Goal: Transaction & Acquisition: Download file/media

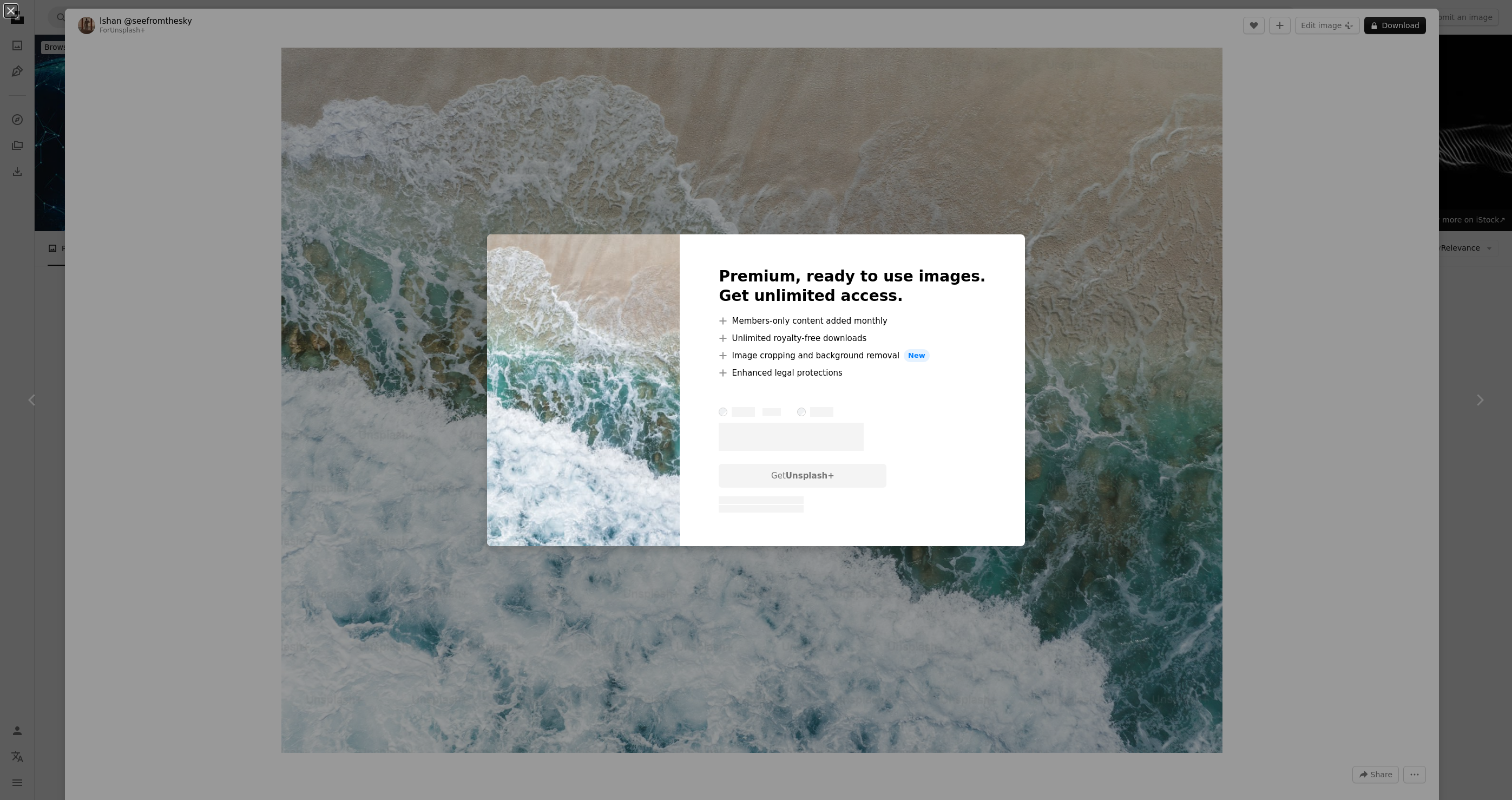
scroll to position [1076, 0]
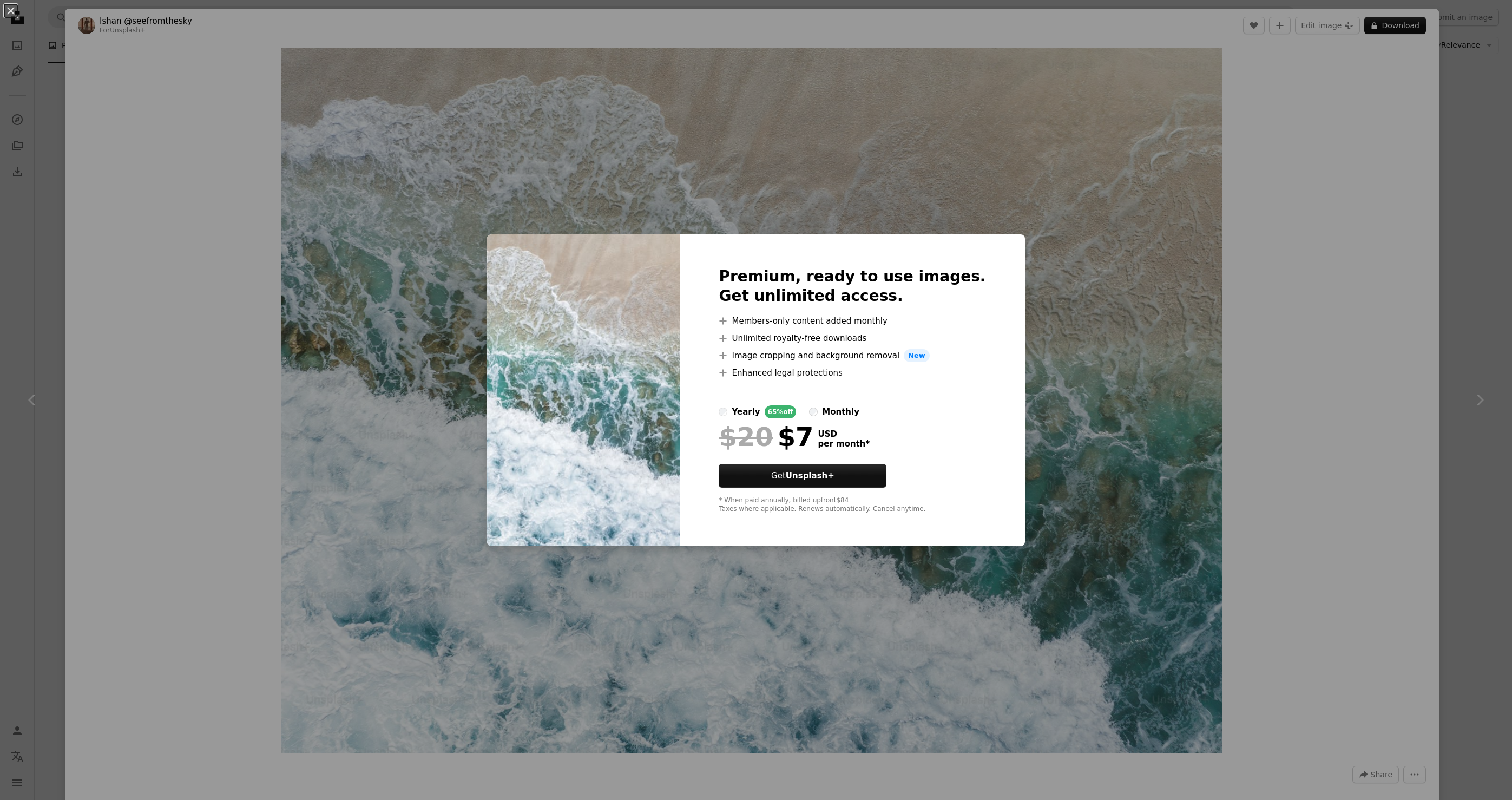
click at [1195, 279] on div "An X shape Premium, ready to use images. Get unlimited access. A plus sign Memb…" at bounding box center [756, 400] width 1512 height 800
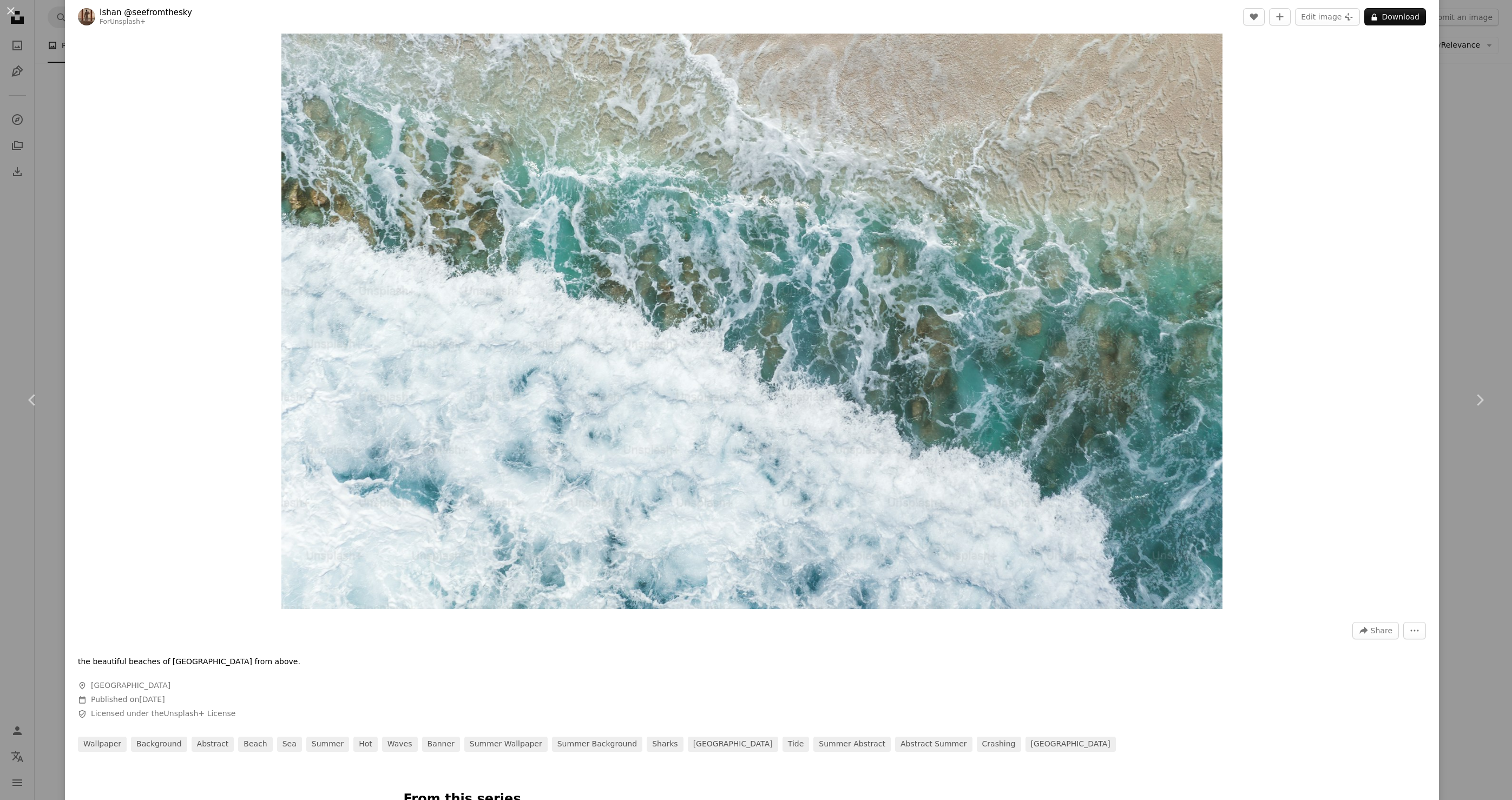
scroll to position [125, 0]
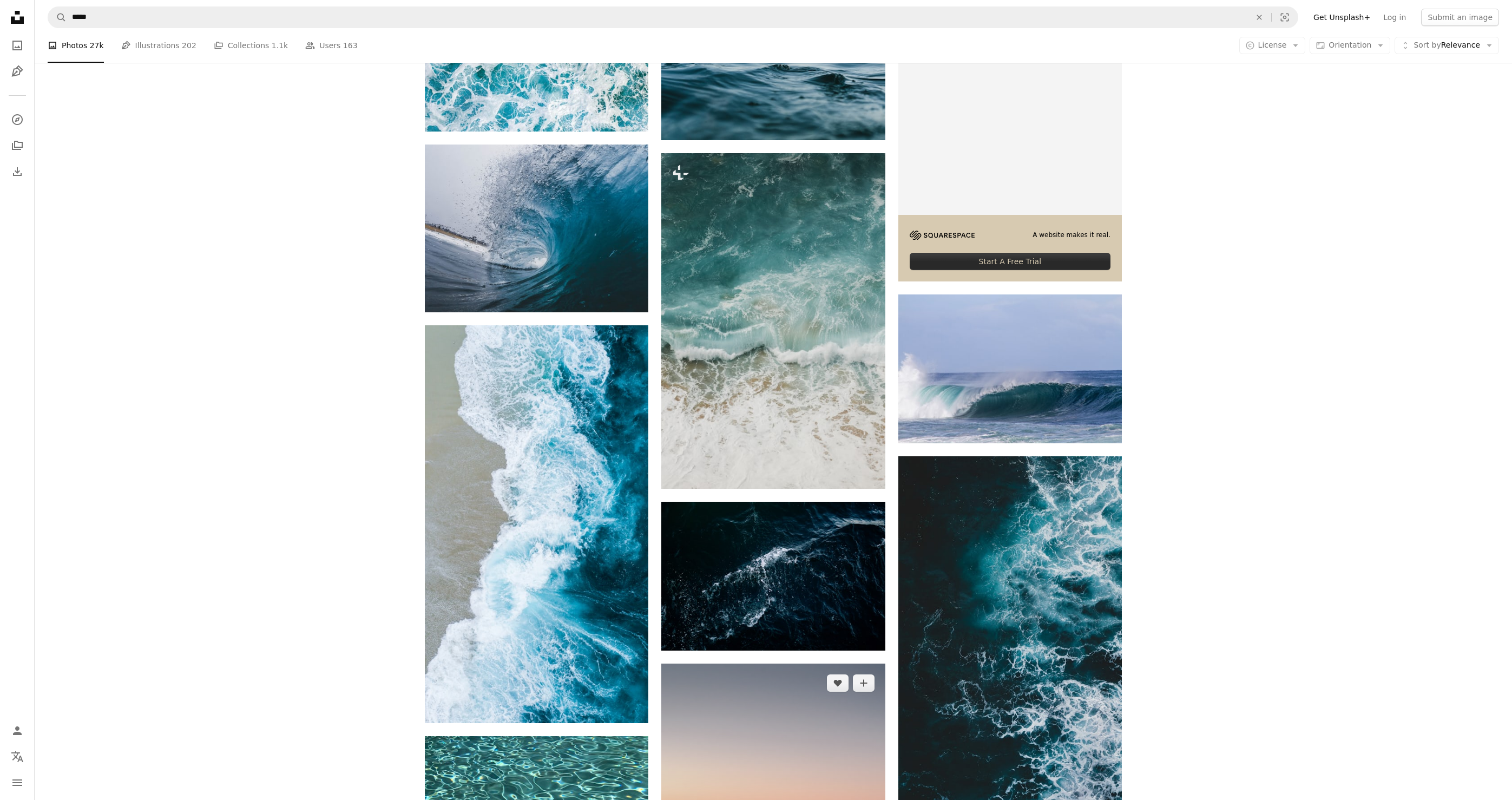
scroll to position [343, 0]
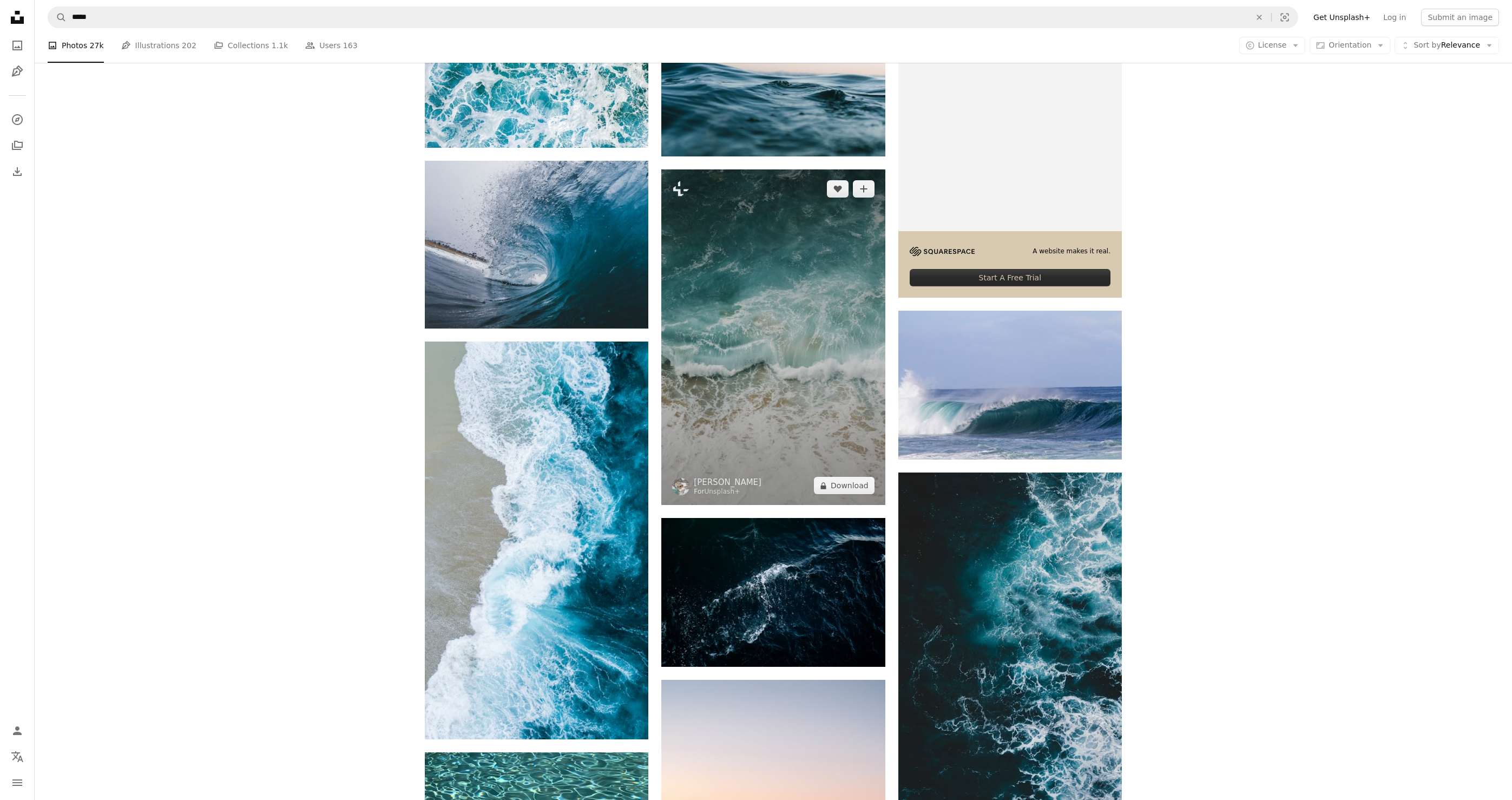
click at [762, 374] on img at bounding box center [773, 337] width 224 height 336
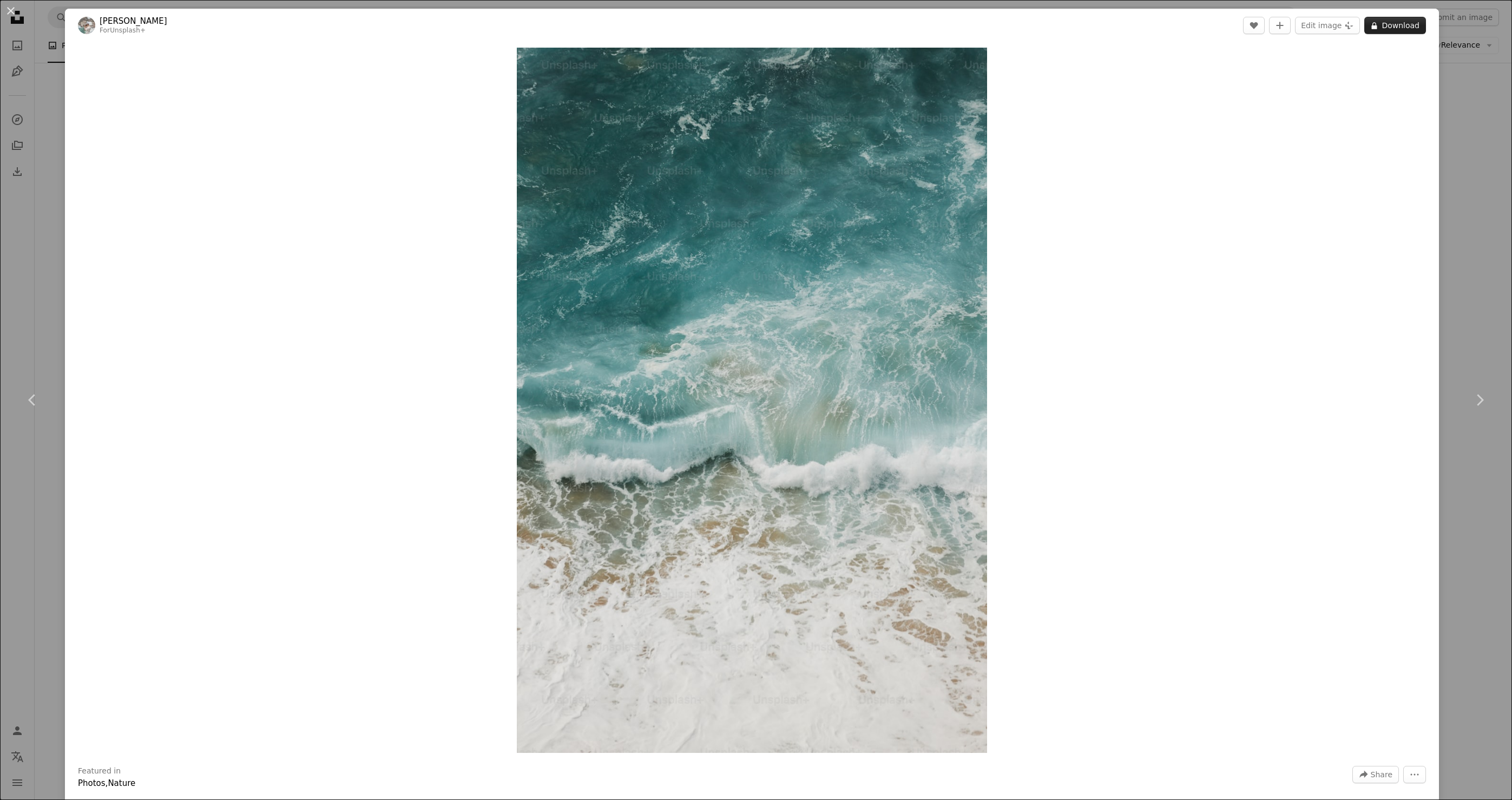
click at [1395, 26] on button "A lock Download" at bounding box center [1395, 25] width 62 height 17
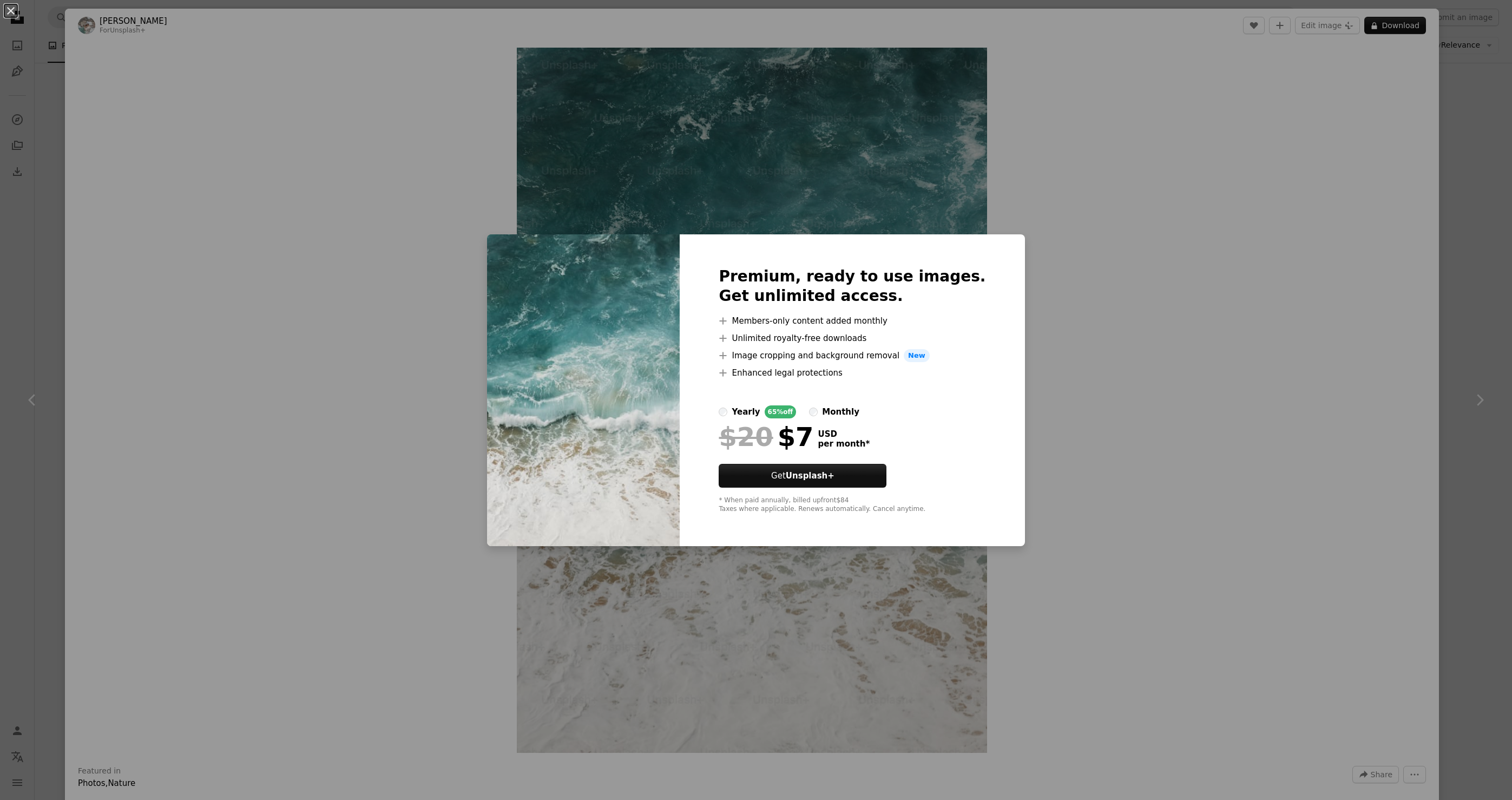
click at [1190, 193] on div "An X shape Premium, ready to use images. Get unlimited access. A plus sign Memb…" at bounding box center [756, 400] width 1512 height 800
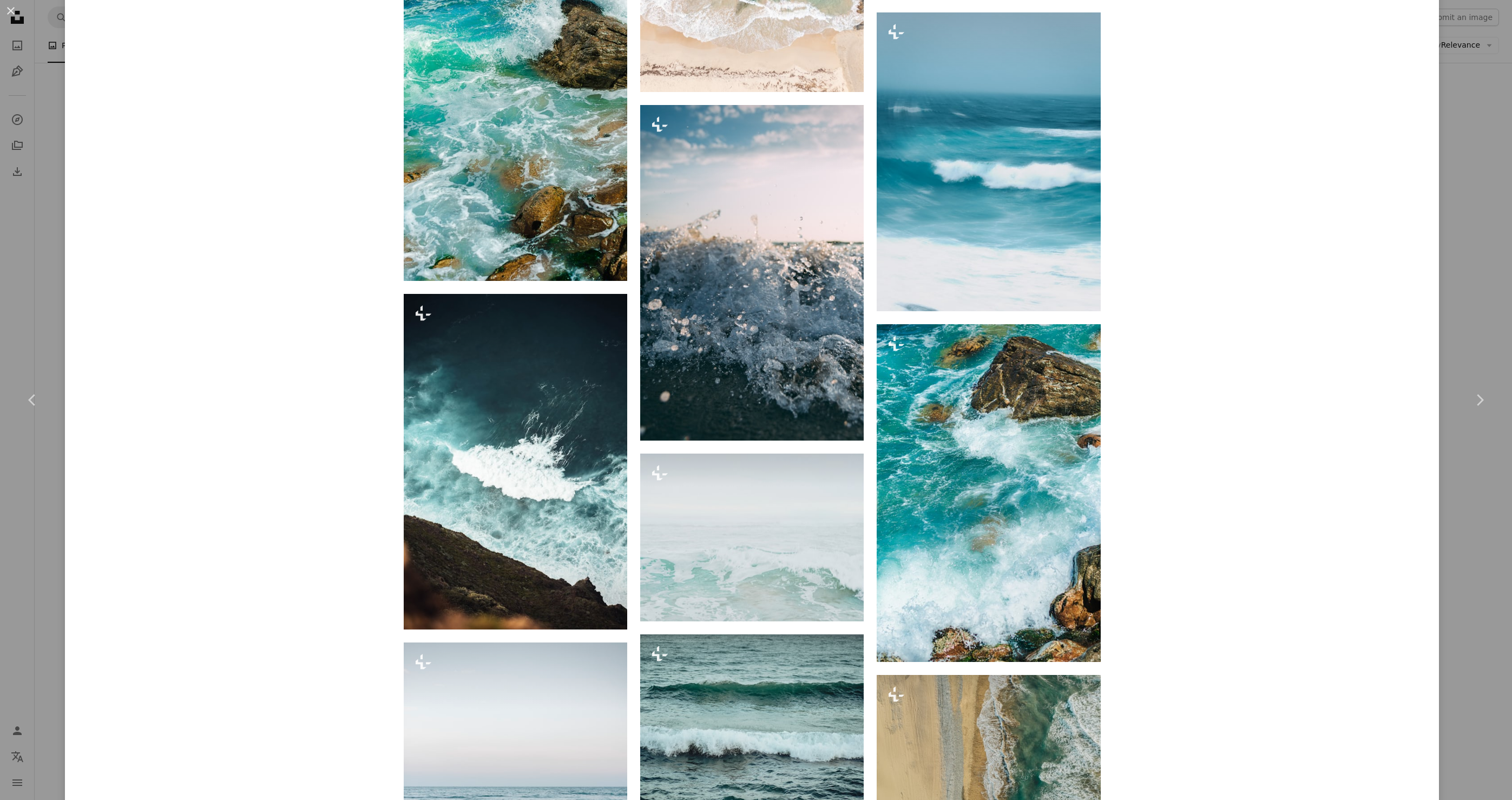
scroll to position [4398, 0]
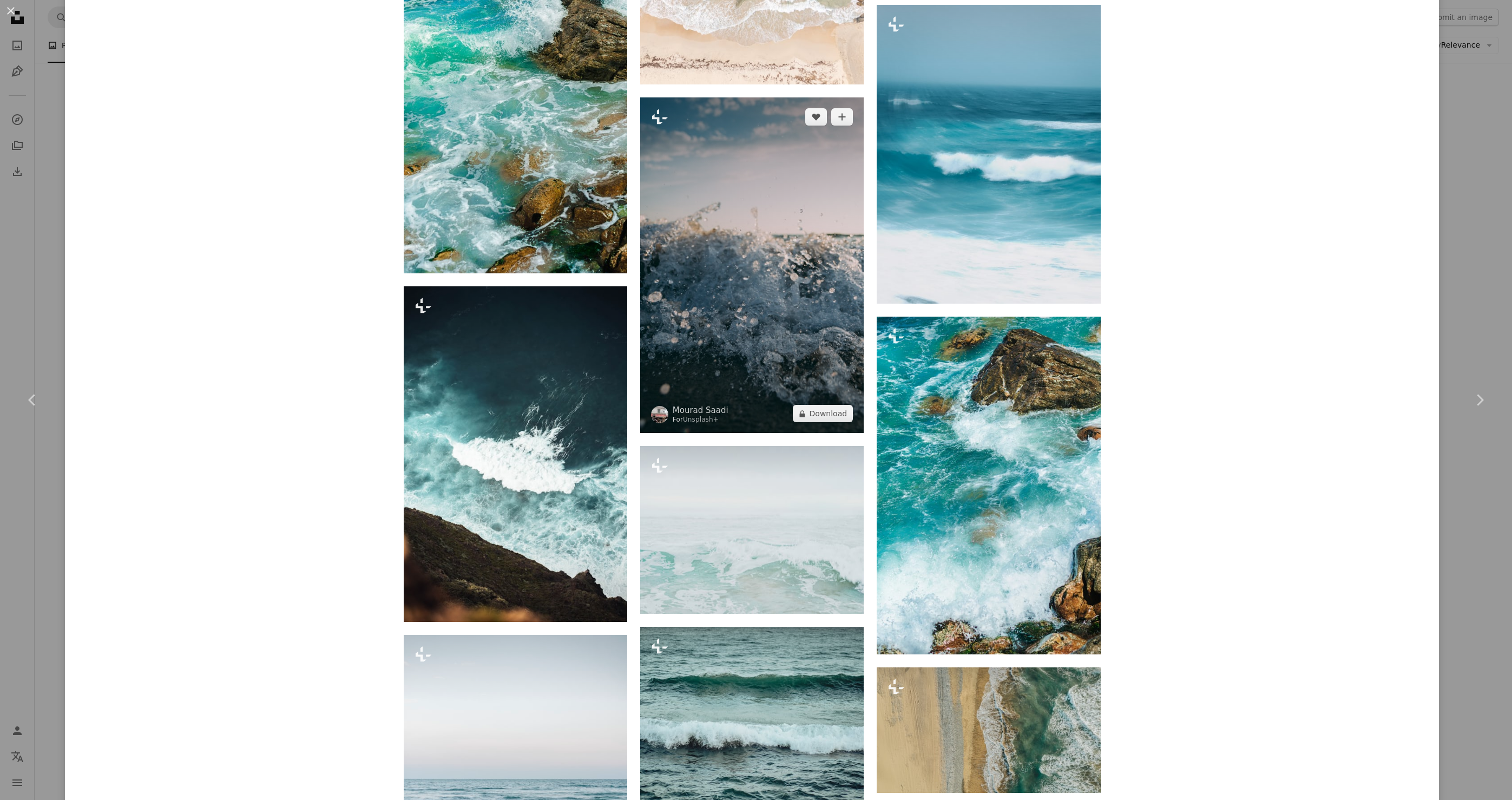
click at [754, 347] on img at bounding box center [752, 265] width 224 height 336
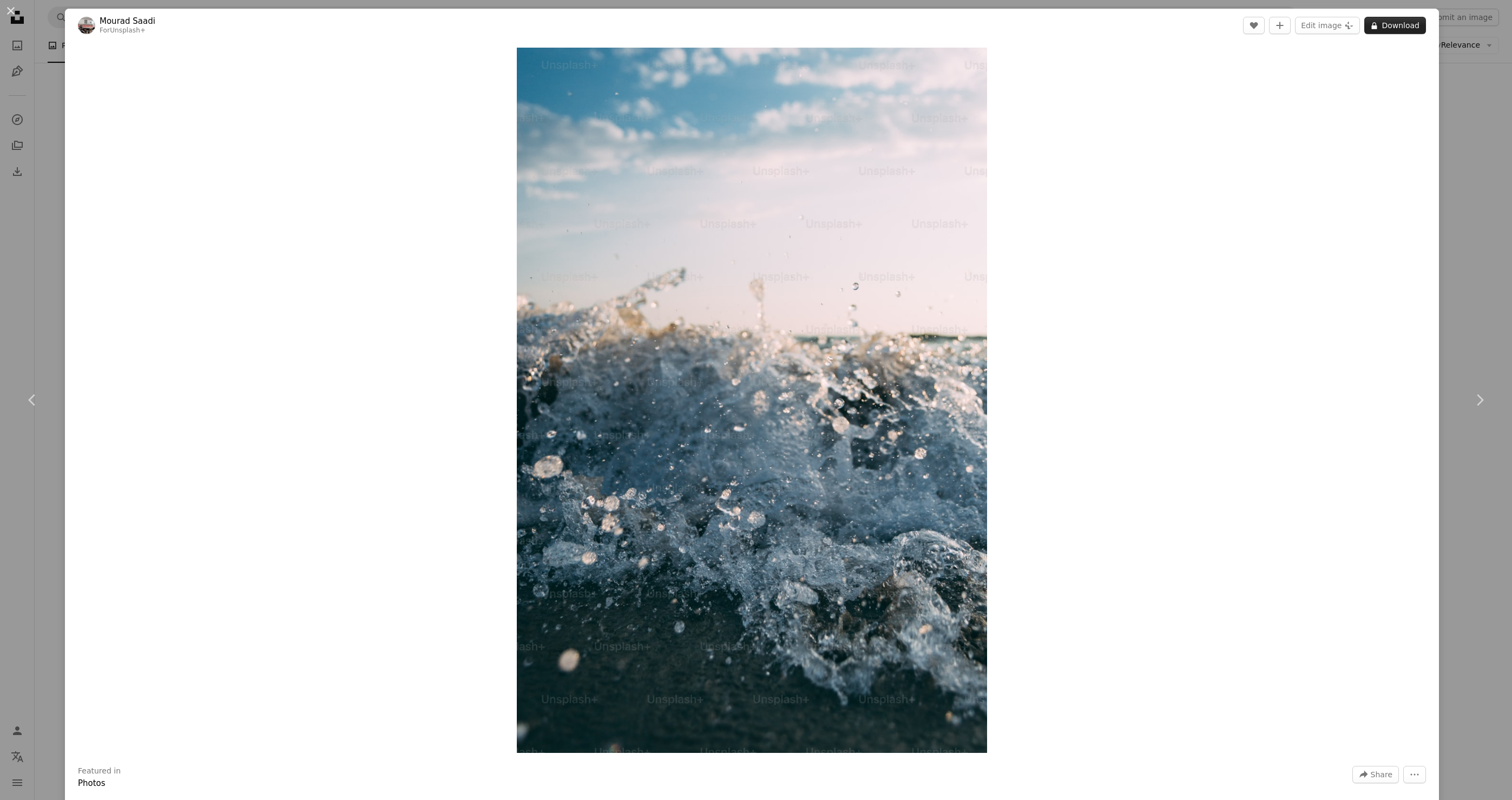
click at [1401, 27] on button "A lock Download" at bounding box center [1395, 25] width 62 height 17
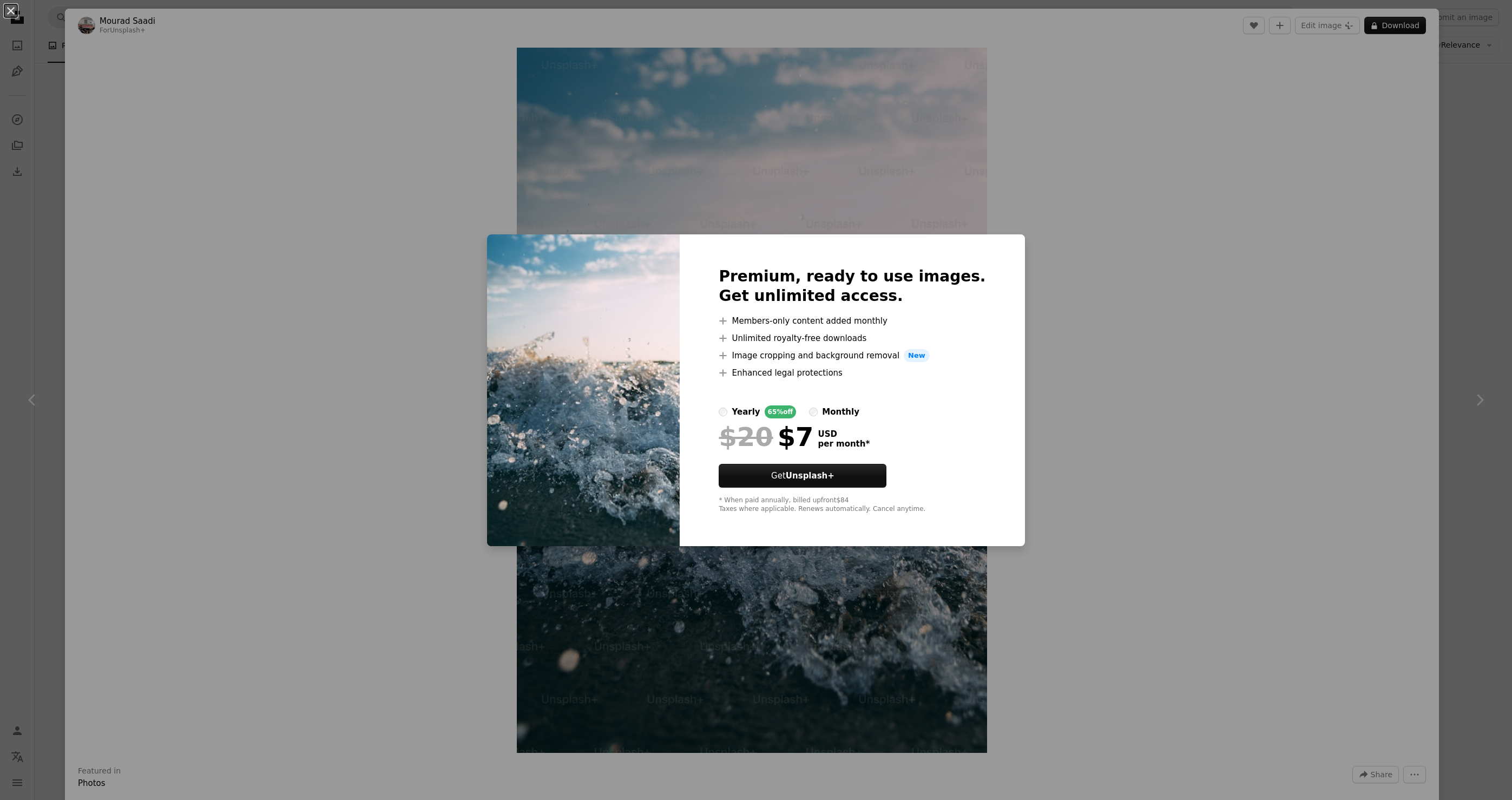
click at [1185, 331] on div "An X shape Premium, ready to use images. Get unlimited access. A plus sign Memb…" at bounding box center [756, 400] width 1512 height 800
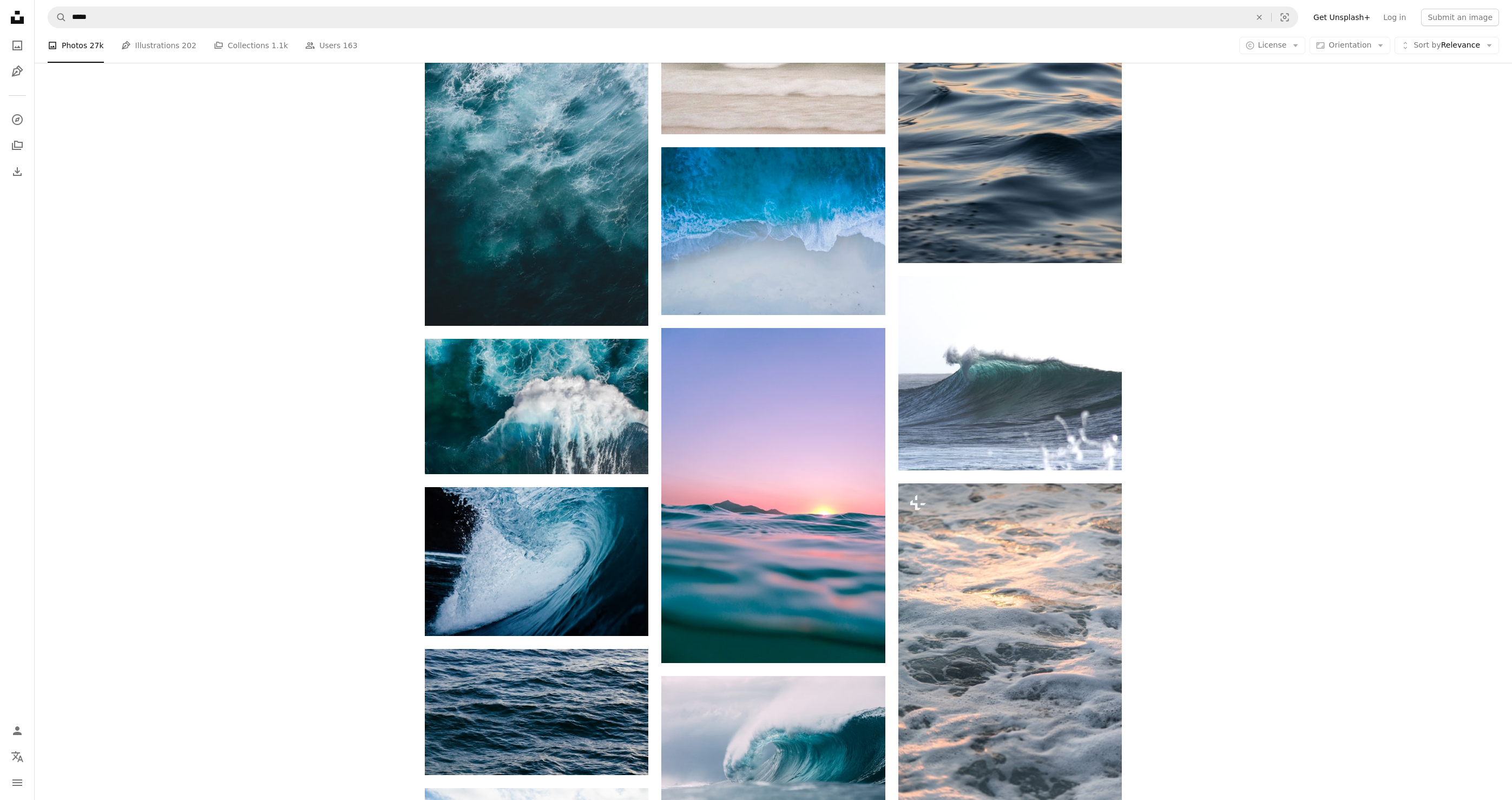
scroll to position [1491, 0]
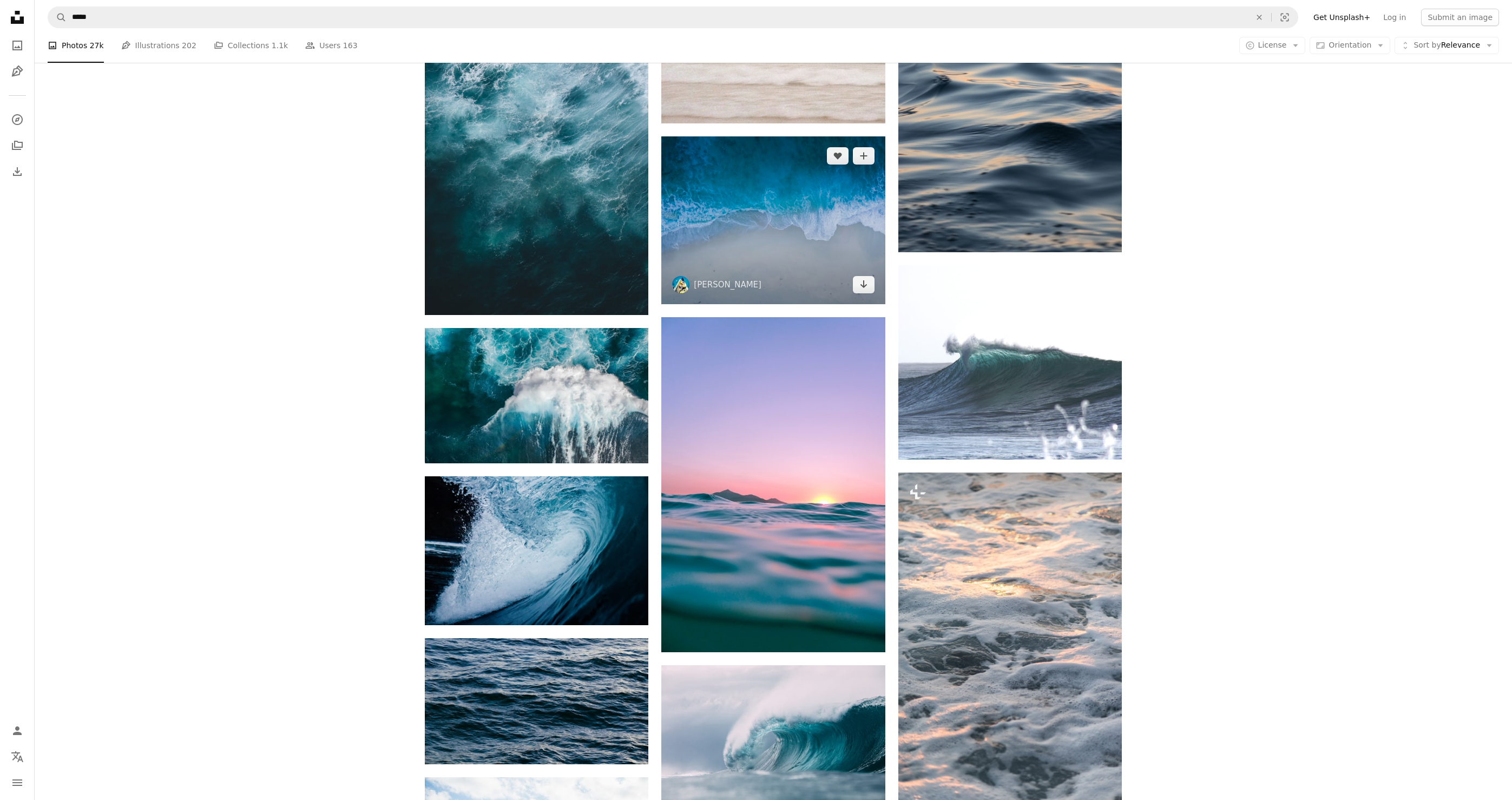
click at [806, 232] on img at bounding box center [773, 220] width 224 height 168
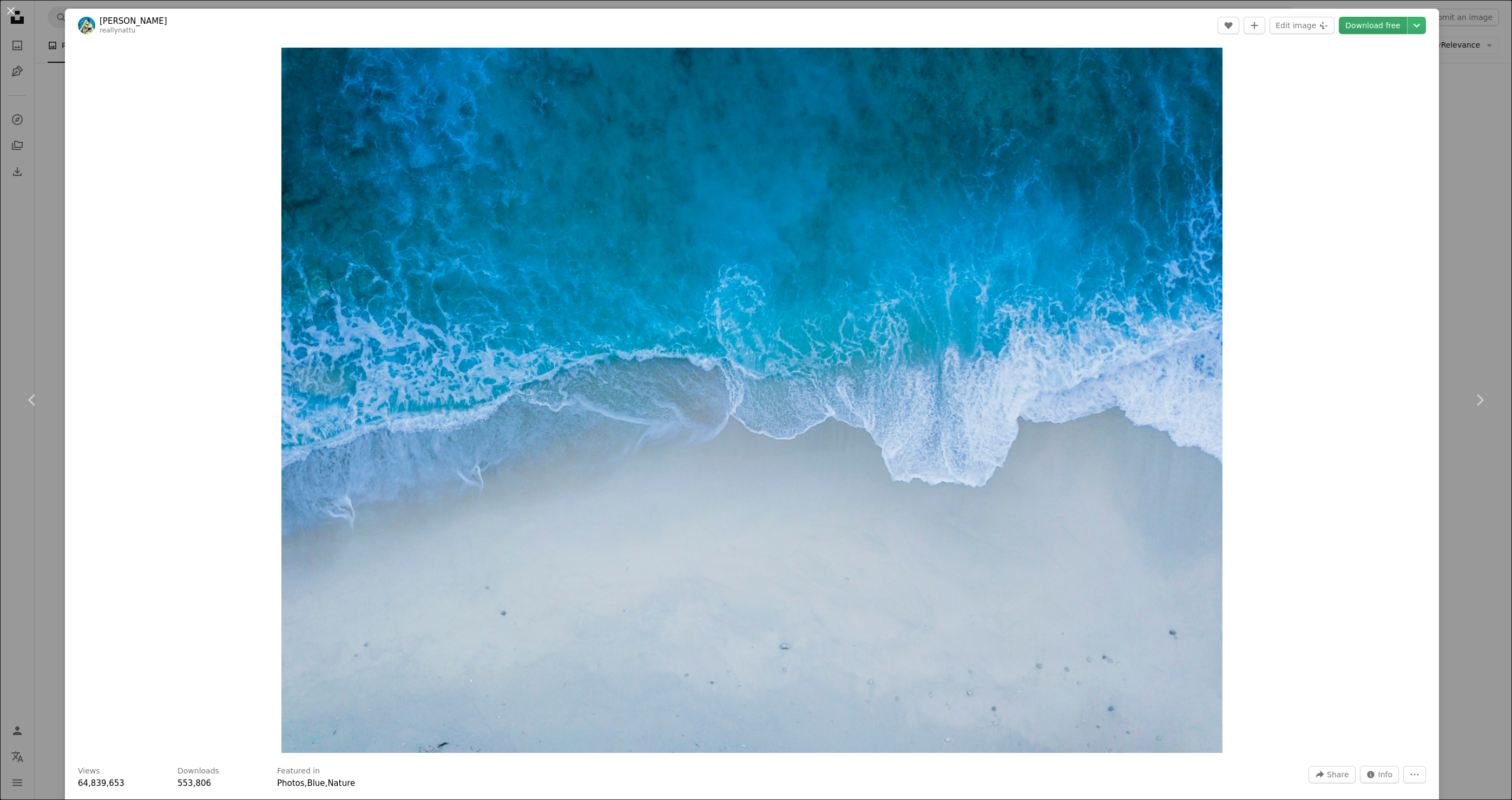
click at [1392, 26] on link "Download free" at bounding box center [1373, 25] width 69 height 17
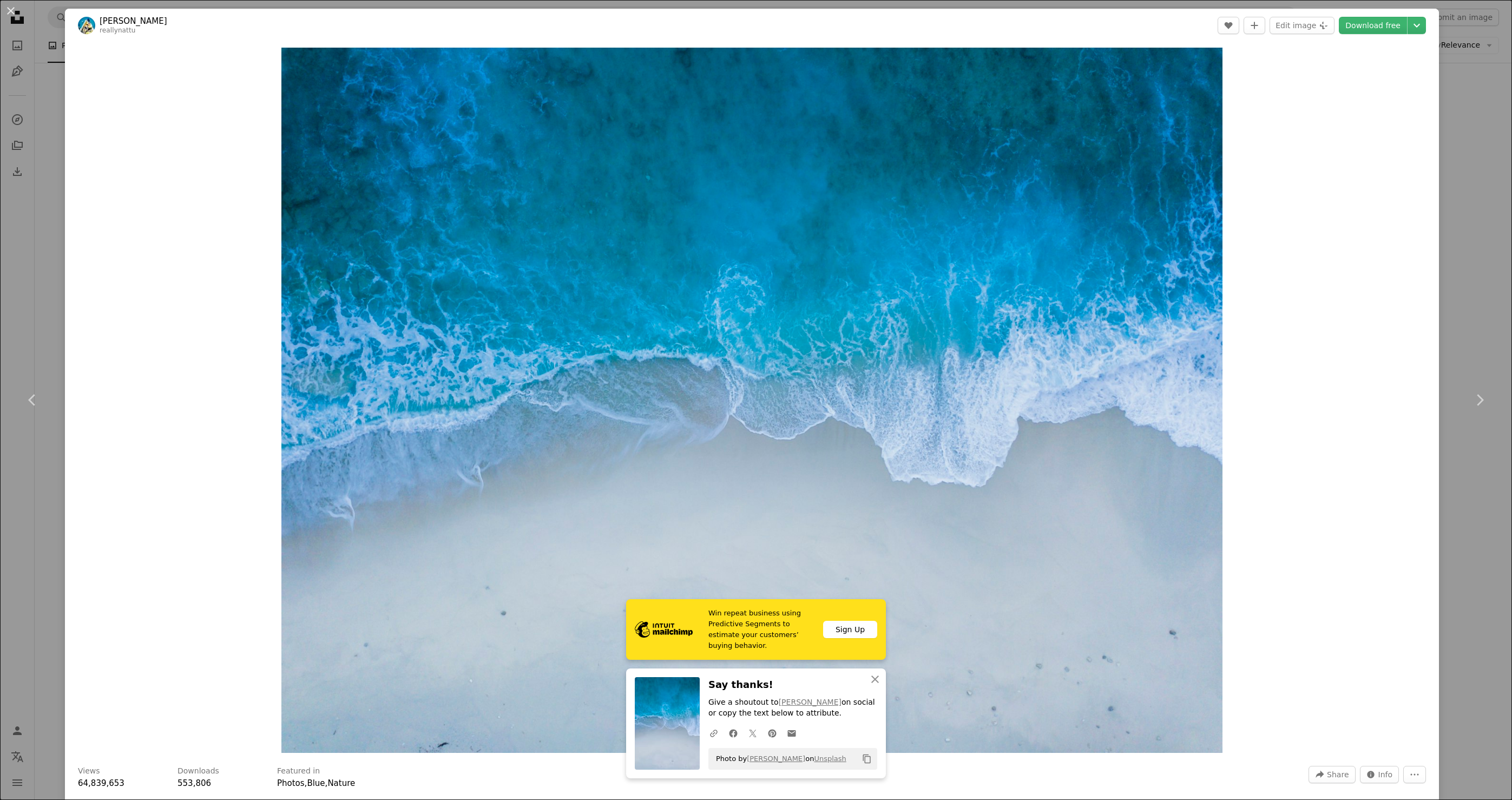
click at [238, 425] on div "Zoom in" at bounding box center [752, 400] width 1374 height 716
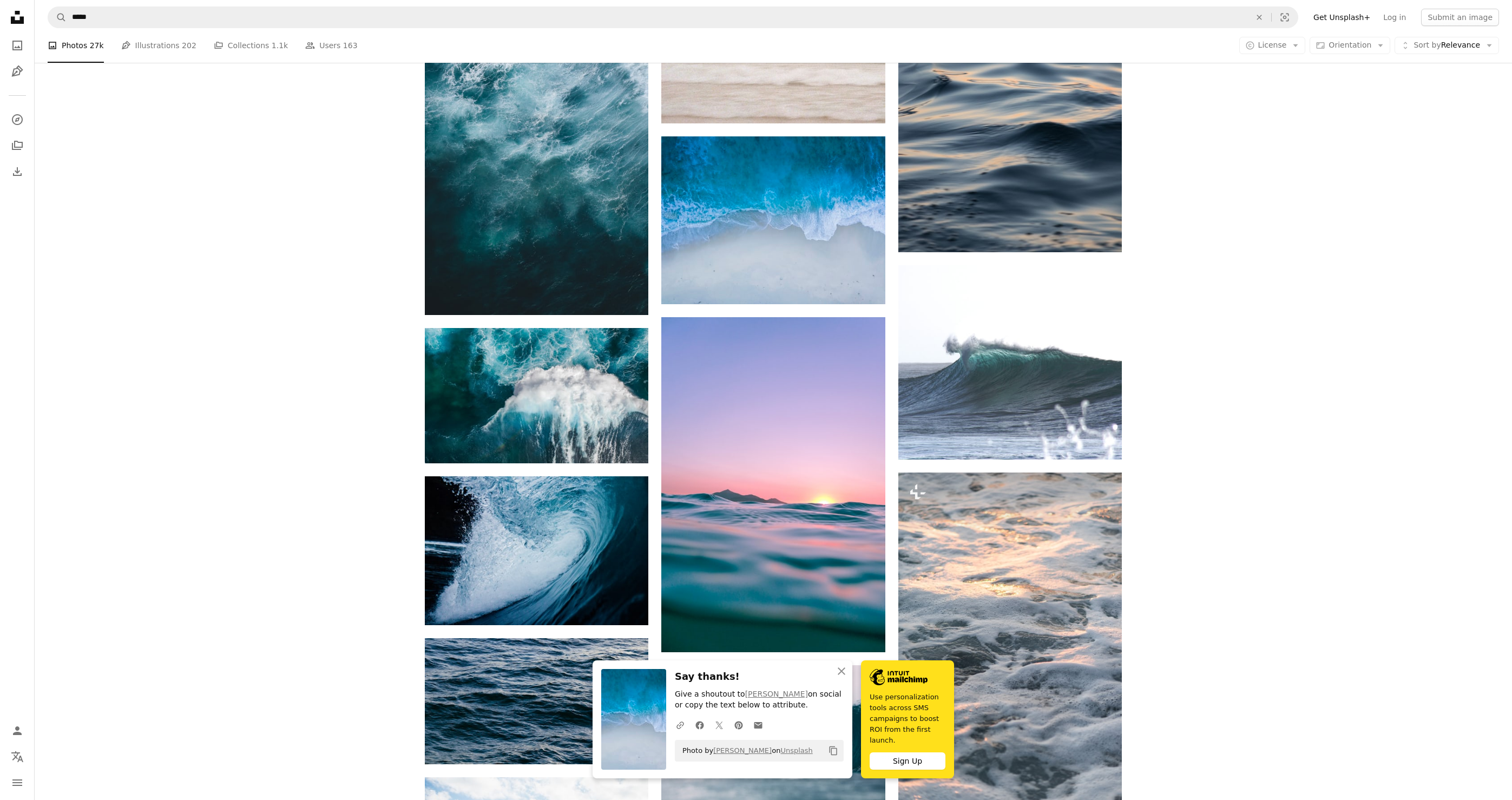
click at [261, 338] on div "Plus sign for Unsplash+ A heart A plus sign [PERSON_NAME] @seefromthesky For Un…" at bounding box center [773, 693] width 1477 height 3665
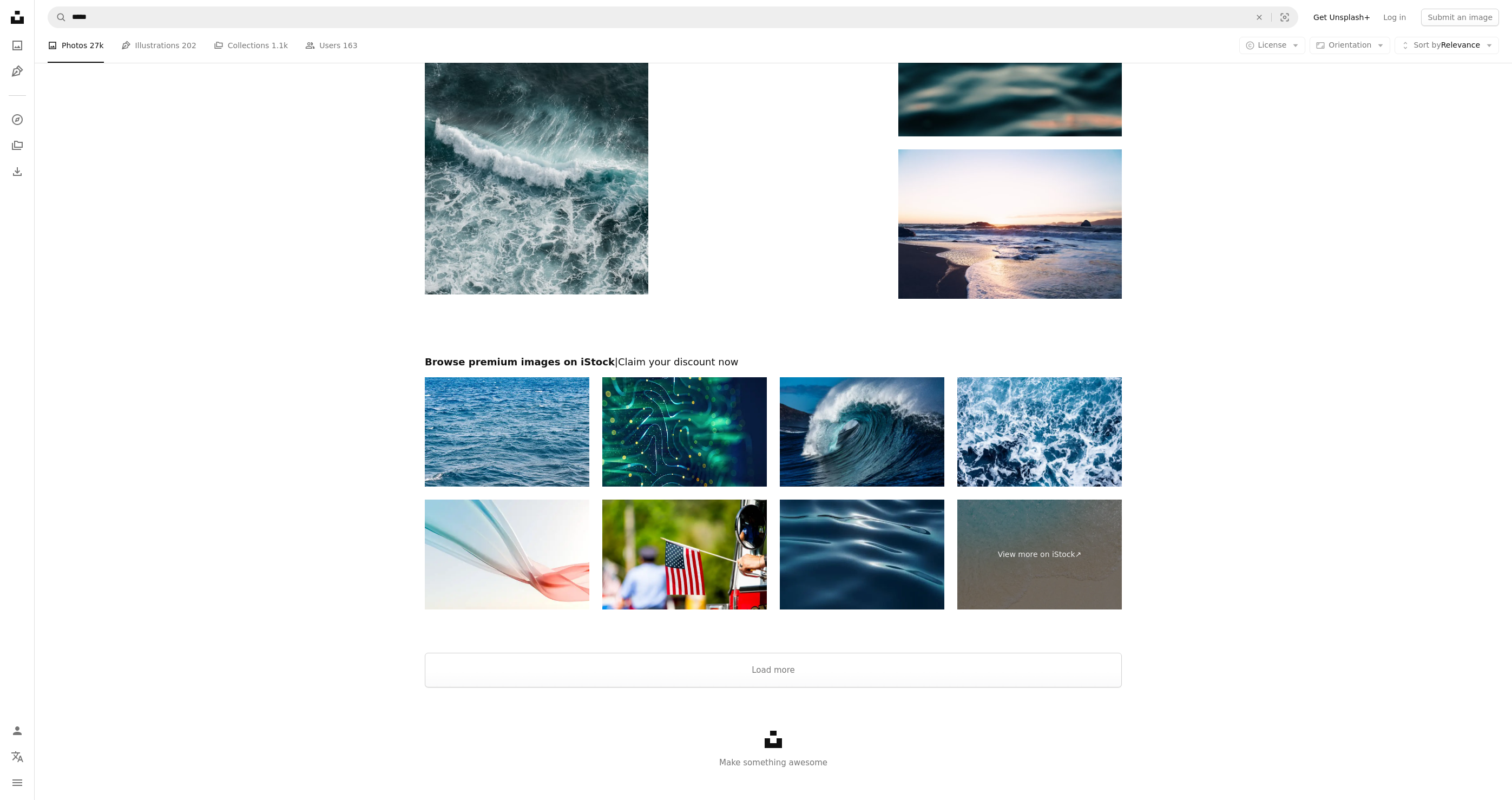
scroll to position [3729, 0]
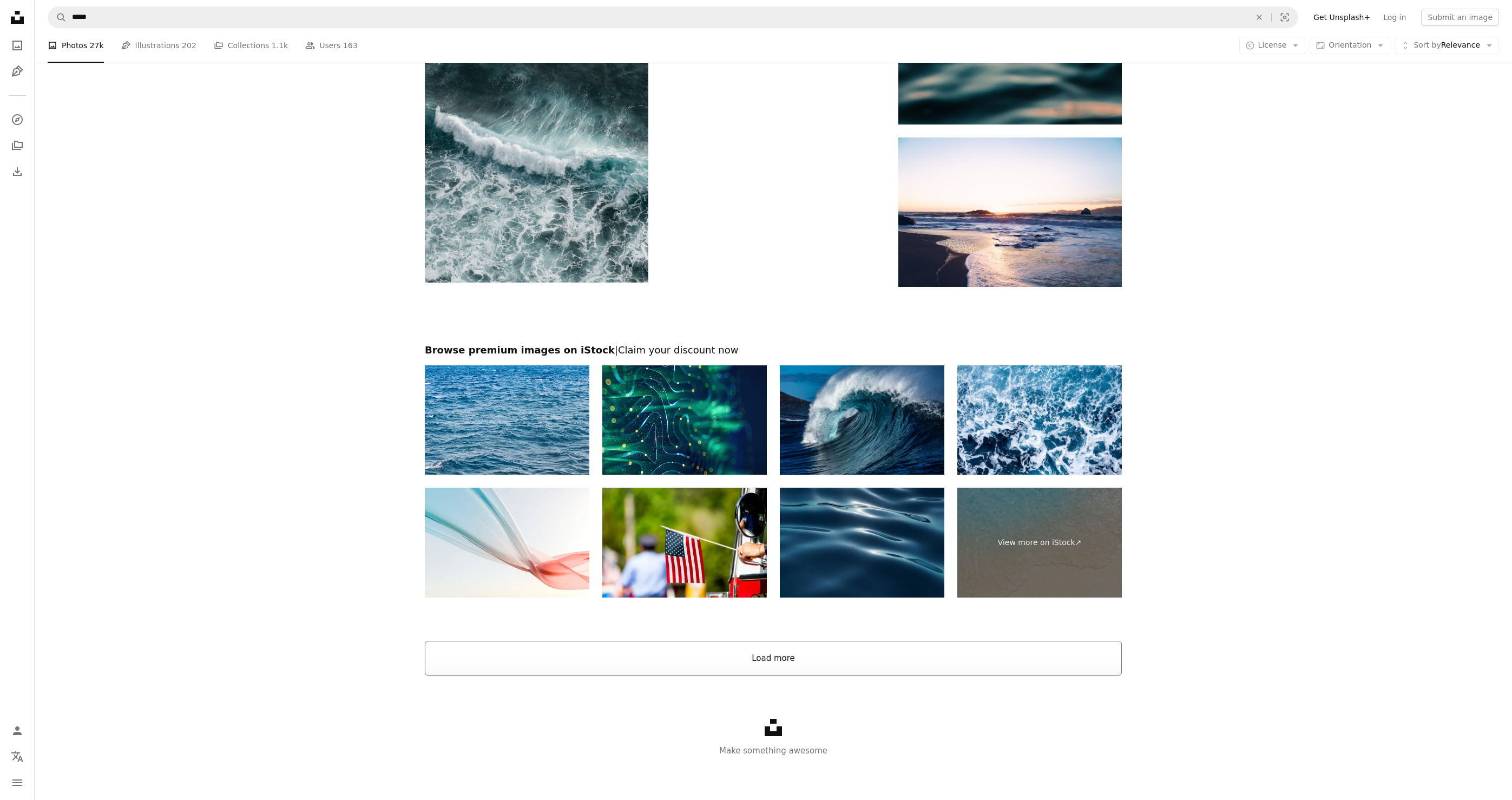
click at [790, 651] on button "Load more" at bounding box center [773, 658] width 697 height 35
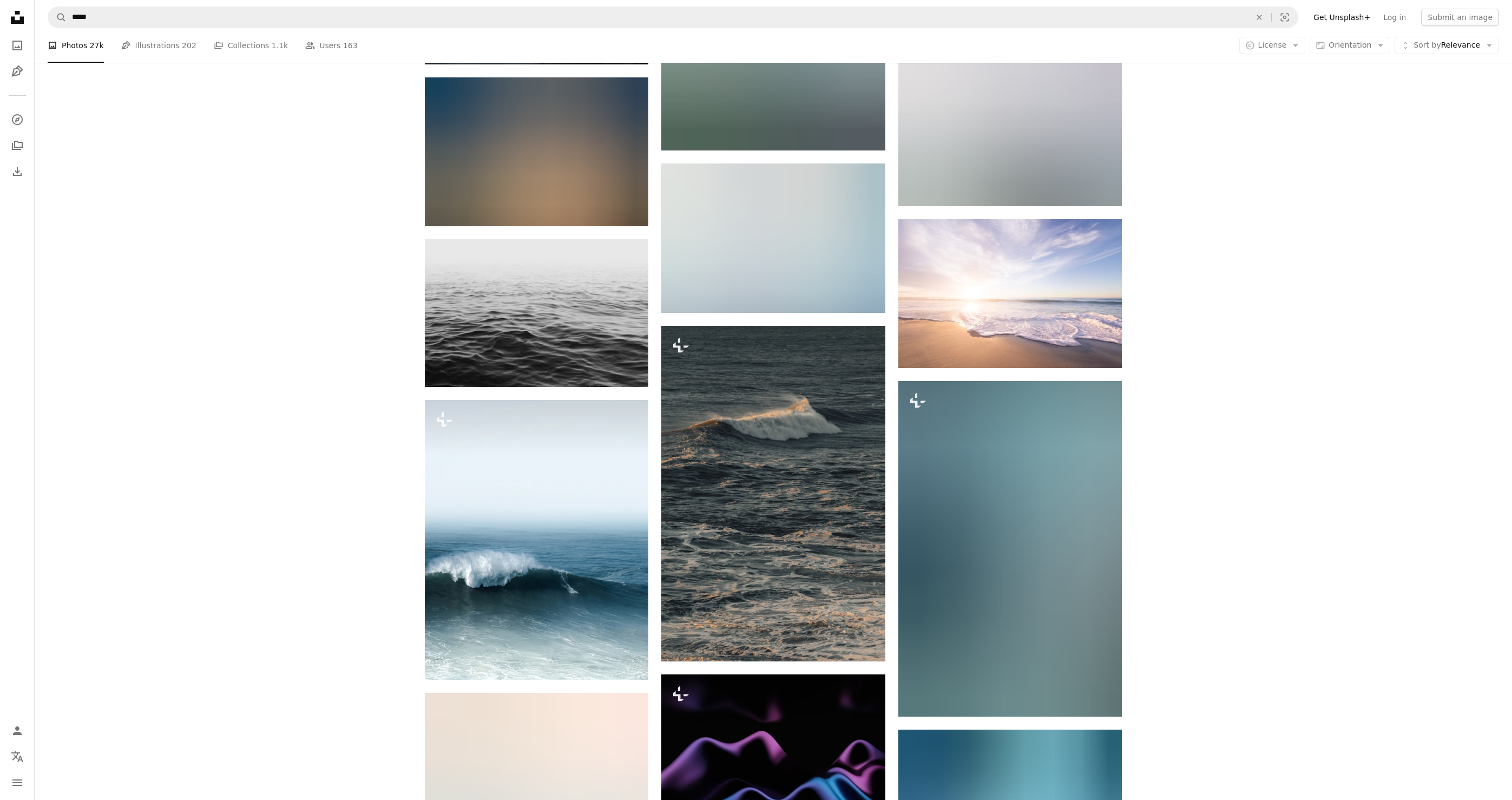
scroll to position [9460, 0]
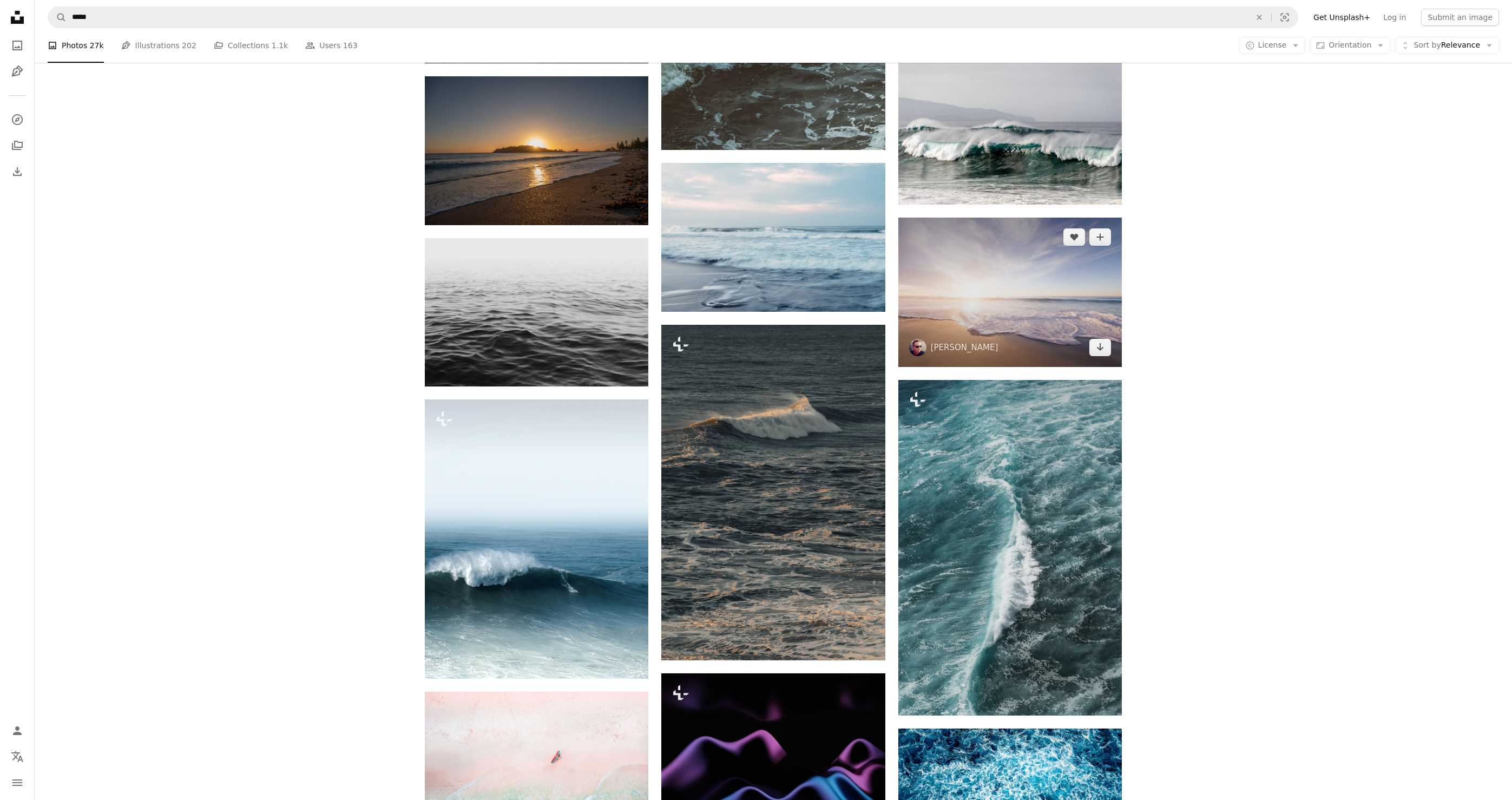
click at [1060, 316] on img at bounding box center [1009, 292] width 224 height 149
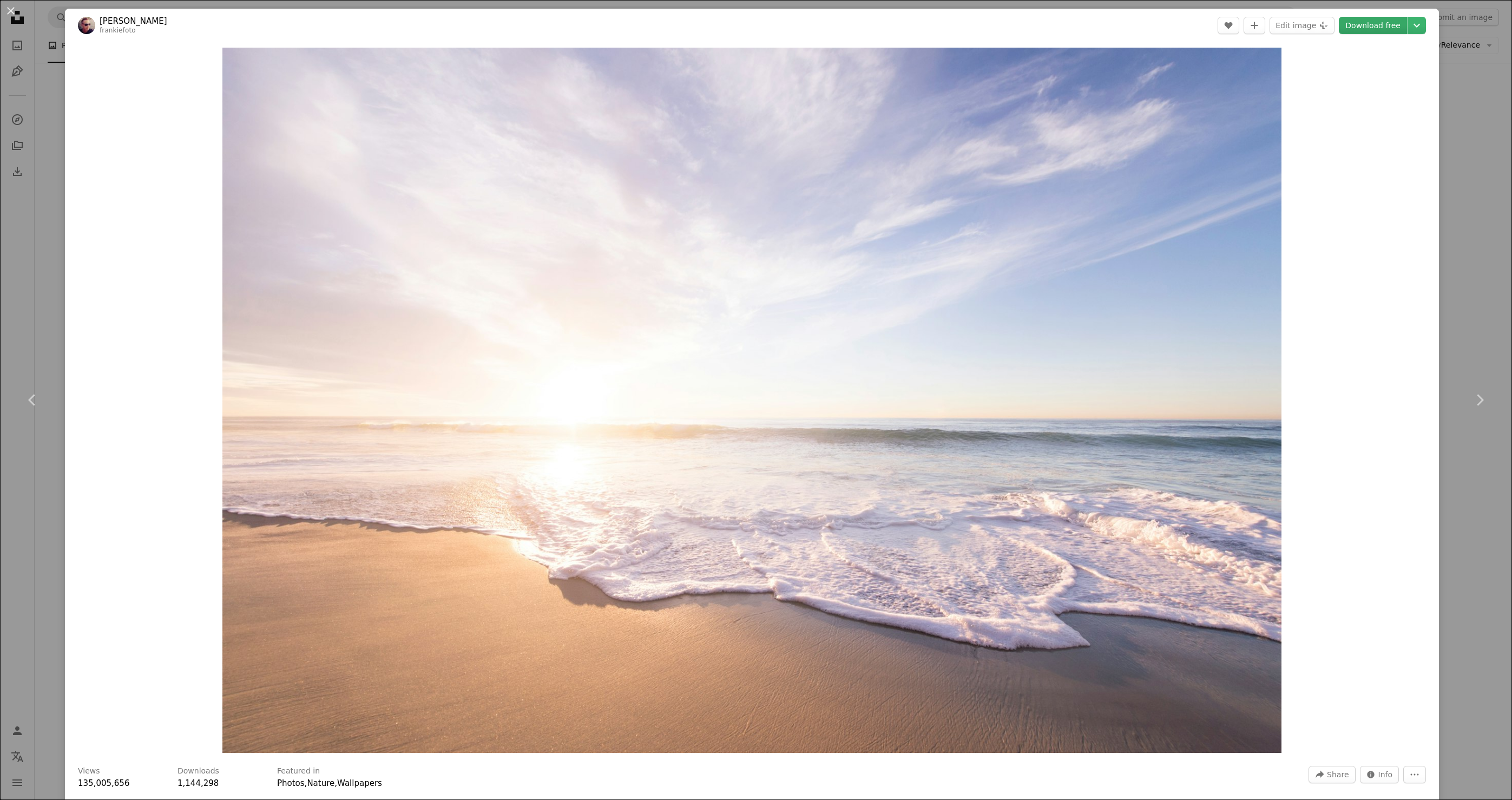
click at [1382, 25] on link "Download free" at bounding box center [1373, 25] width 69 height 17
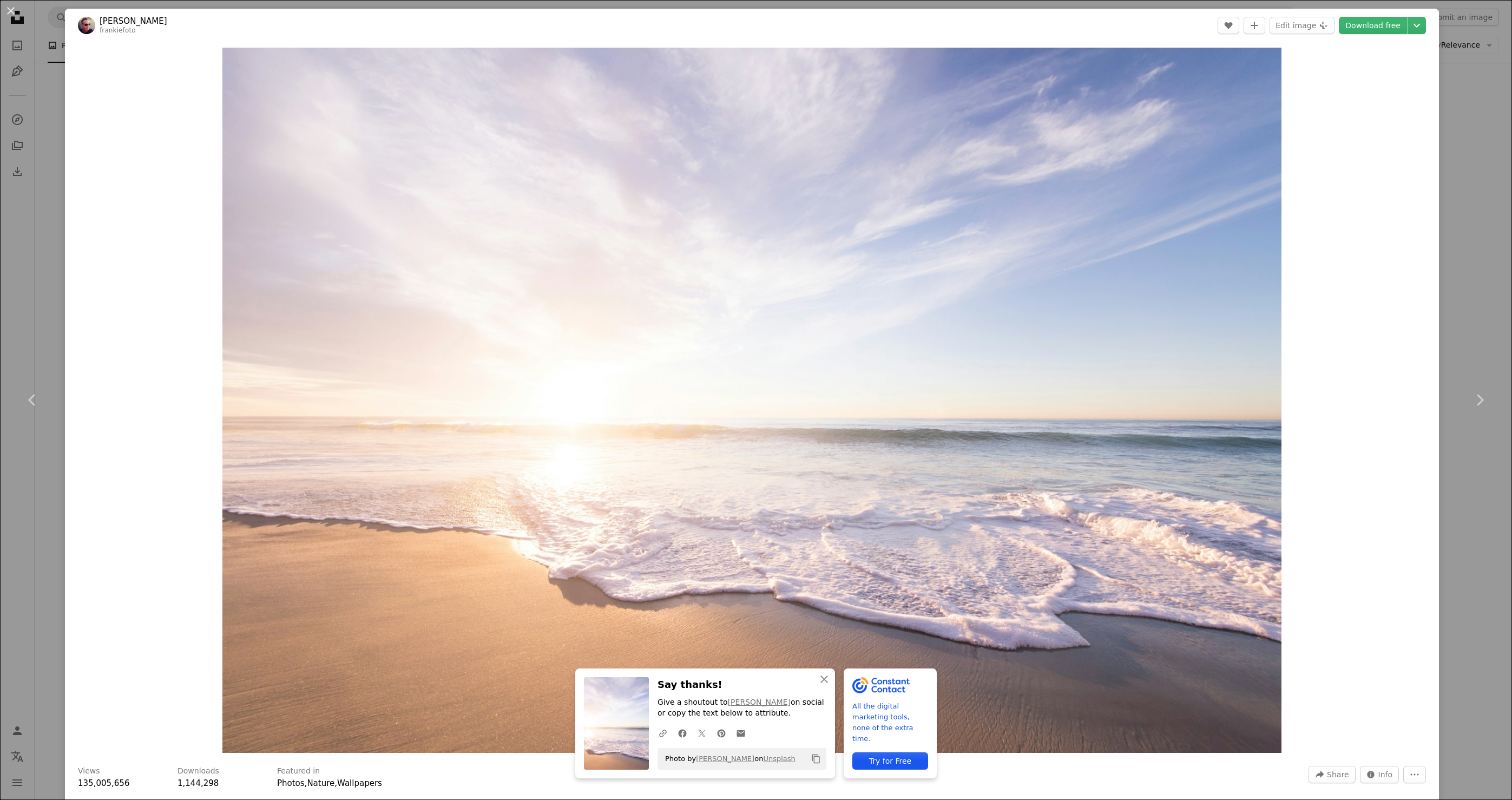
click at [142, 72] on div "Zoom in" at bounding box center [752, 400] width 1374 height 716
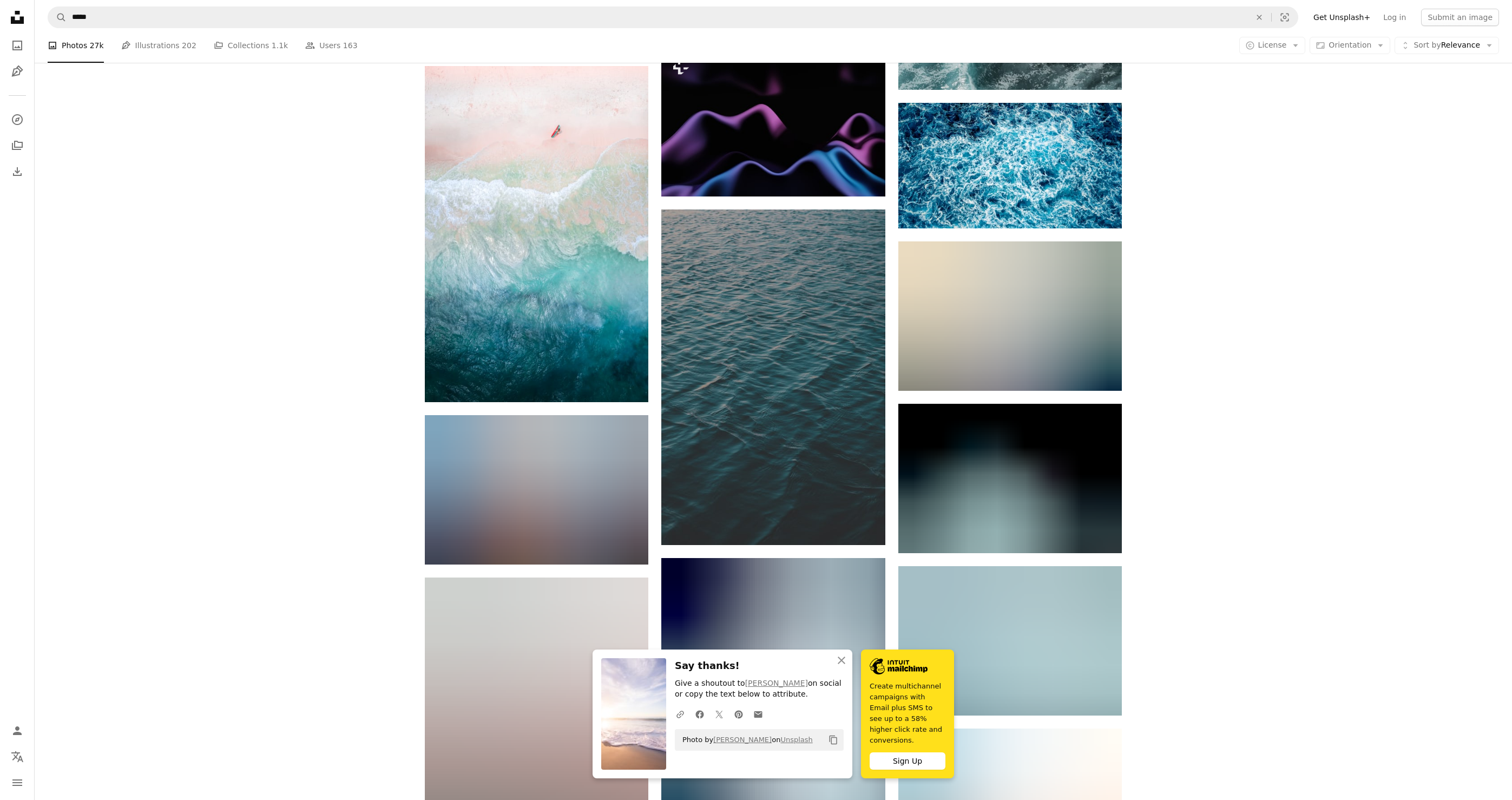
scroll to position [10086, 0]
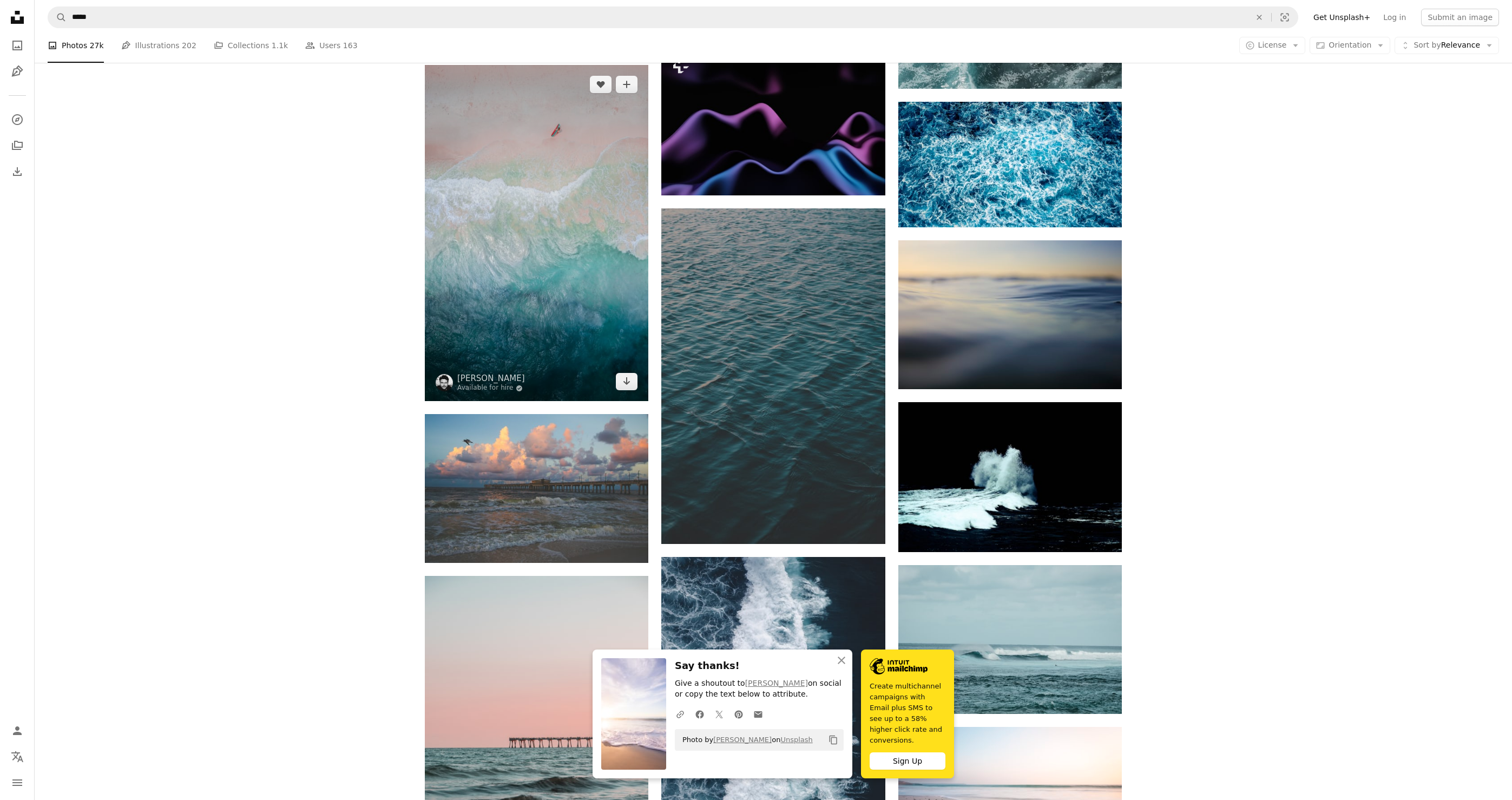
click at [503, 257] on img at bounding box center [536, 233] width 224 height 336
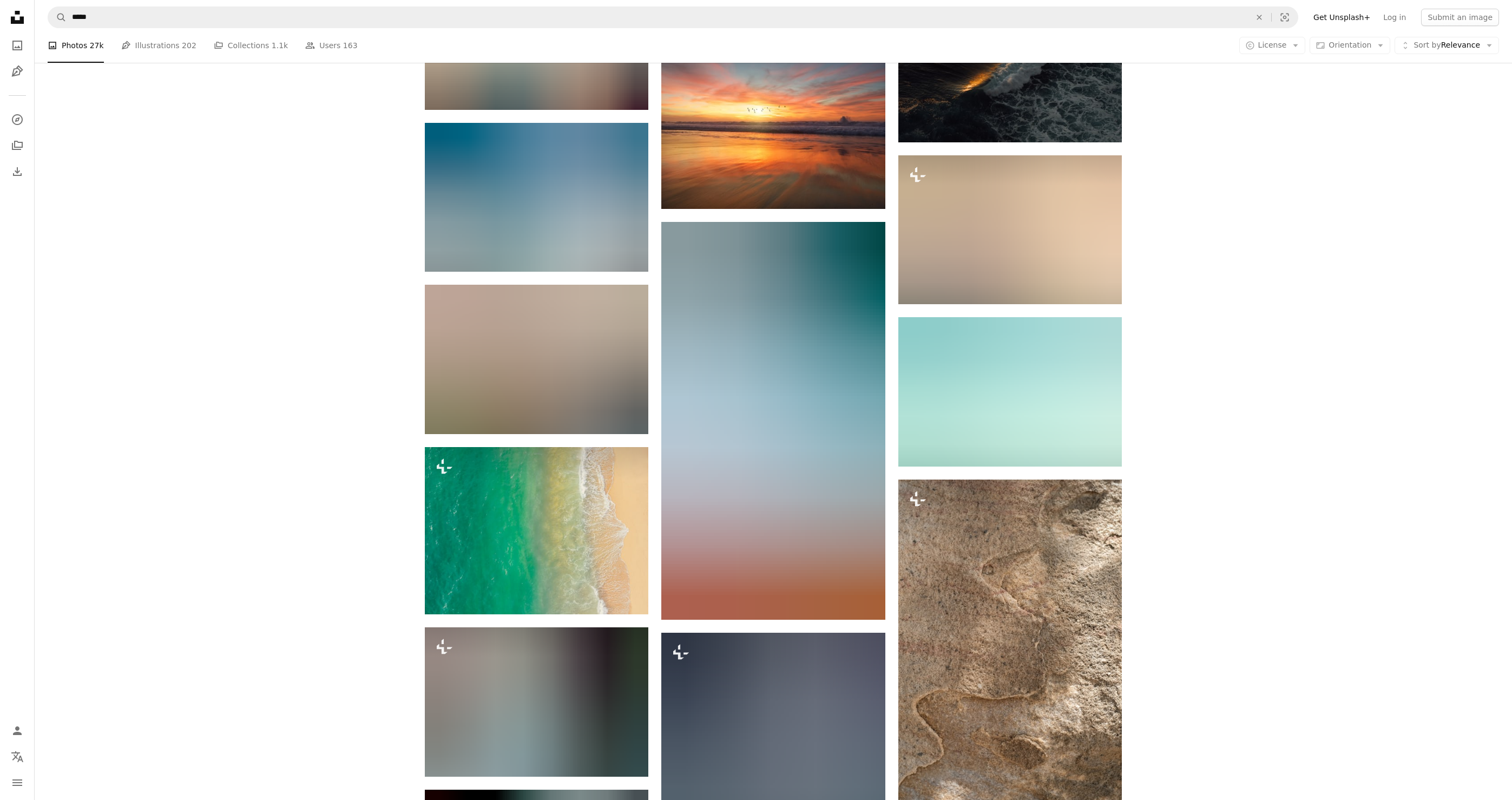
scroll to position [17090, 0]
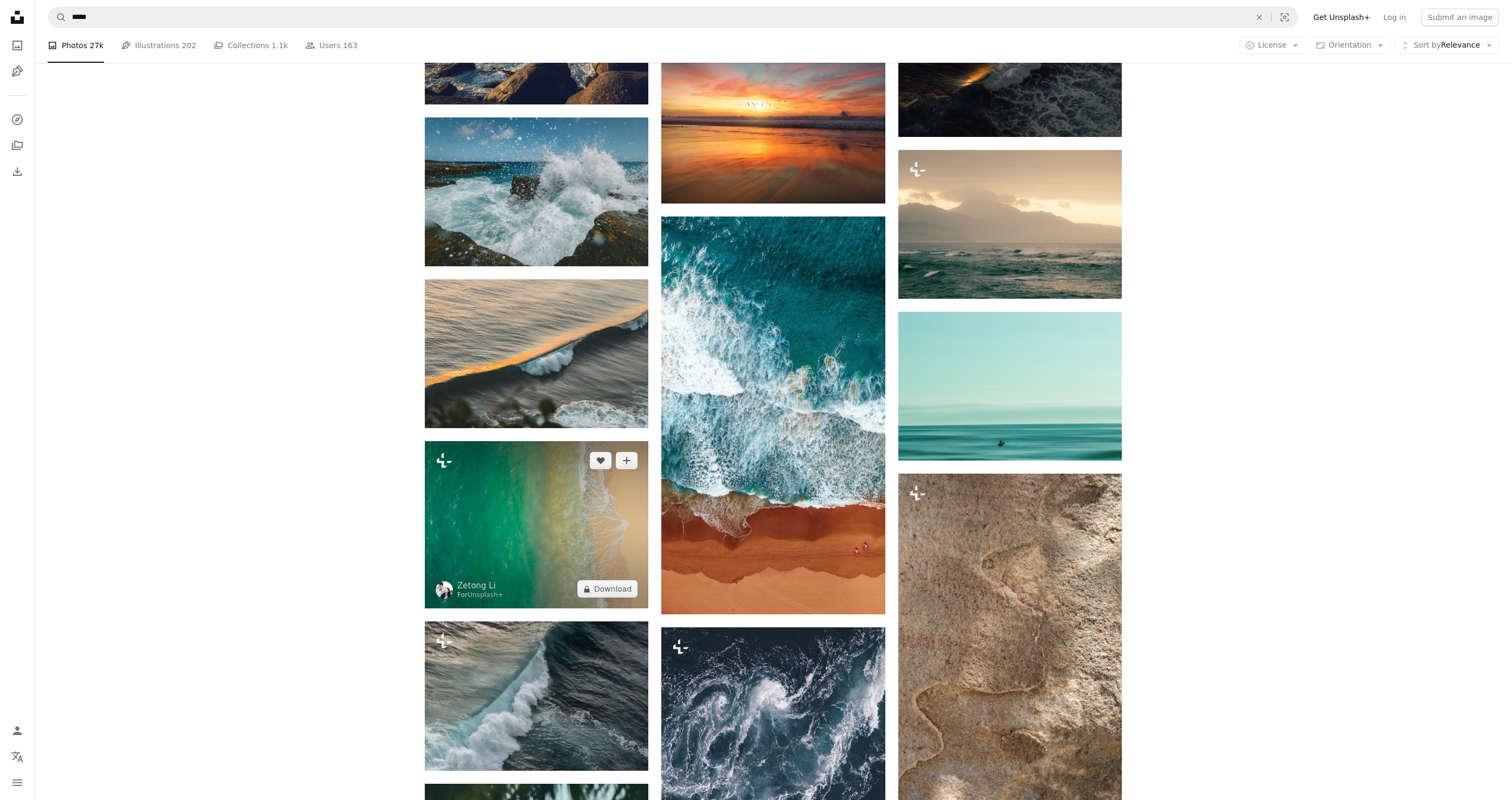
click at [510, 504] on img at bounding box center [536, 524] width 224 height 168
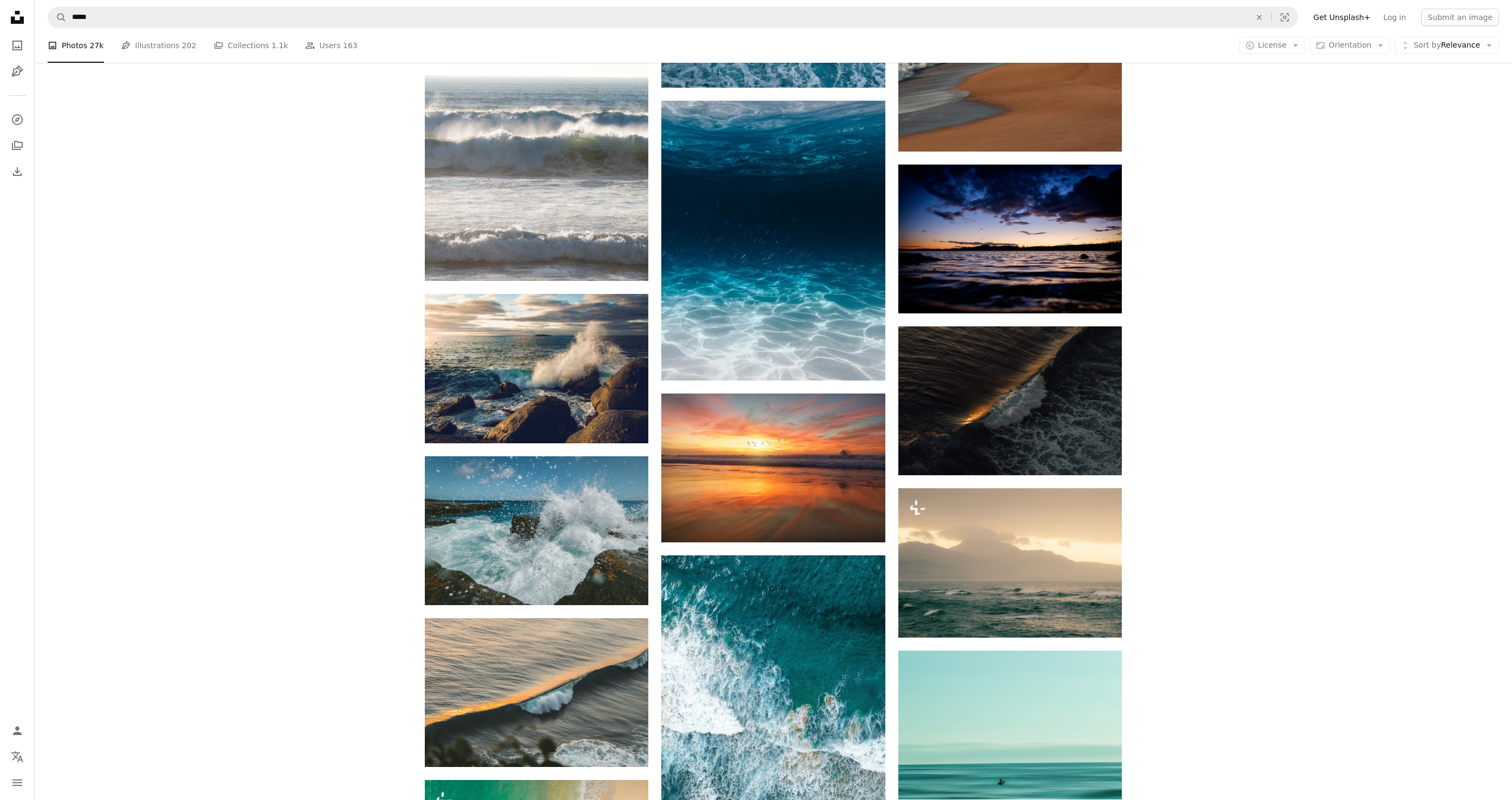
scroll to position [16741, 0]
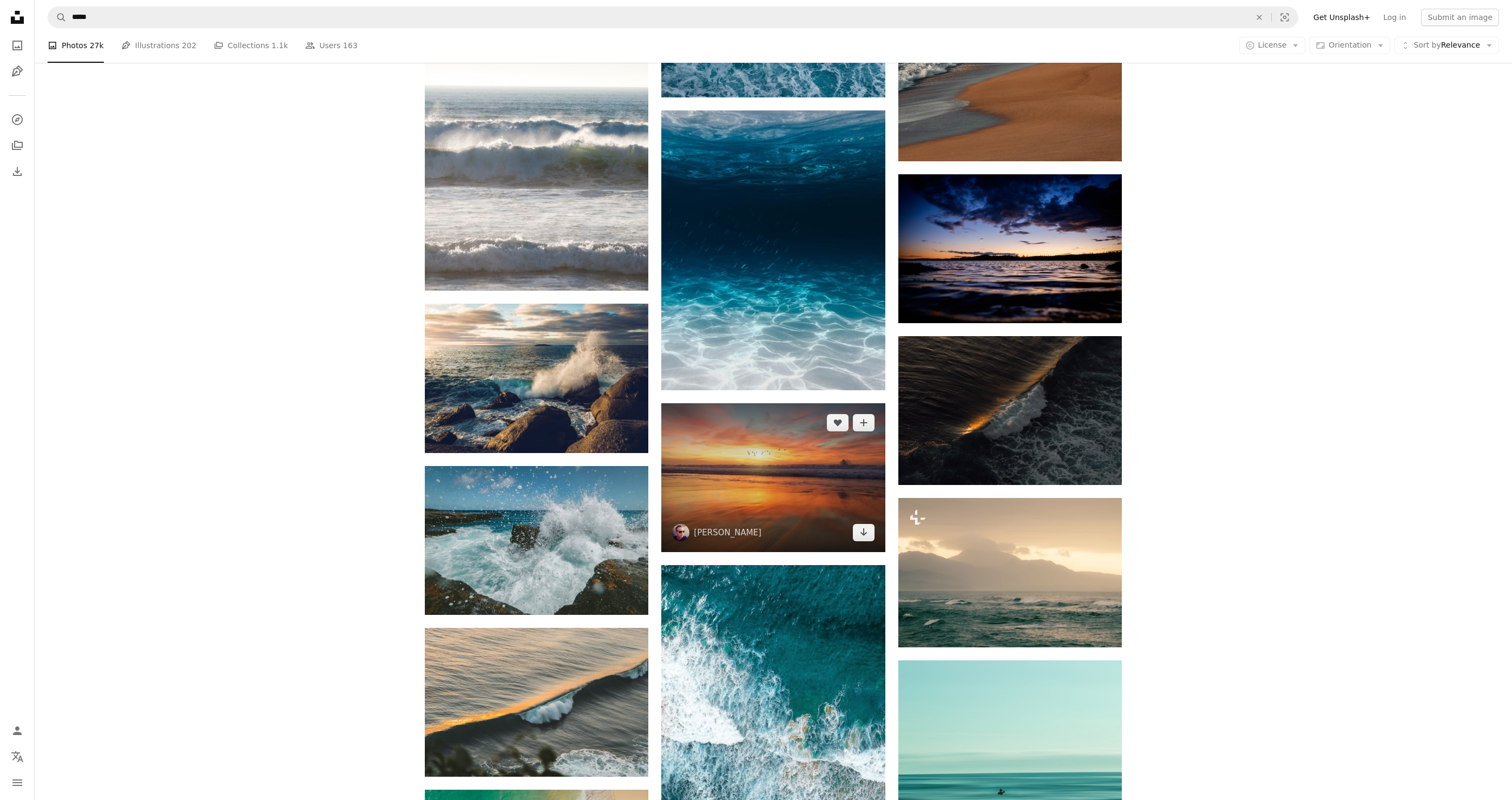
click at [773, 497] on img at bounding box center [773, 477] width 224 height 149
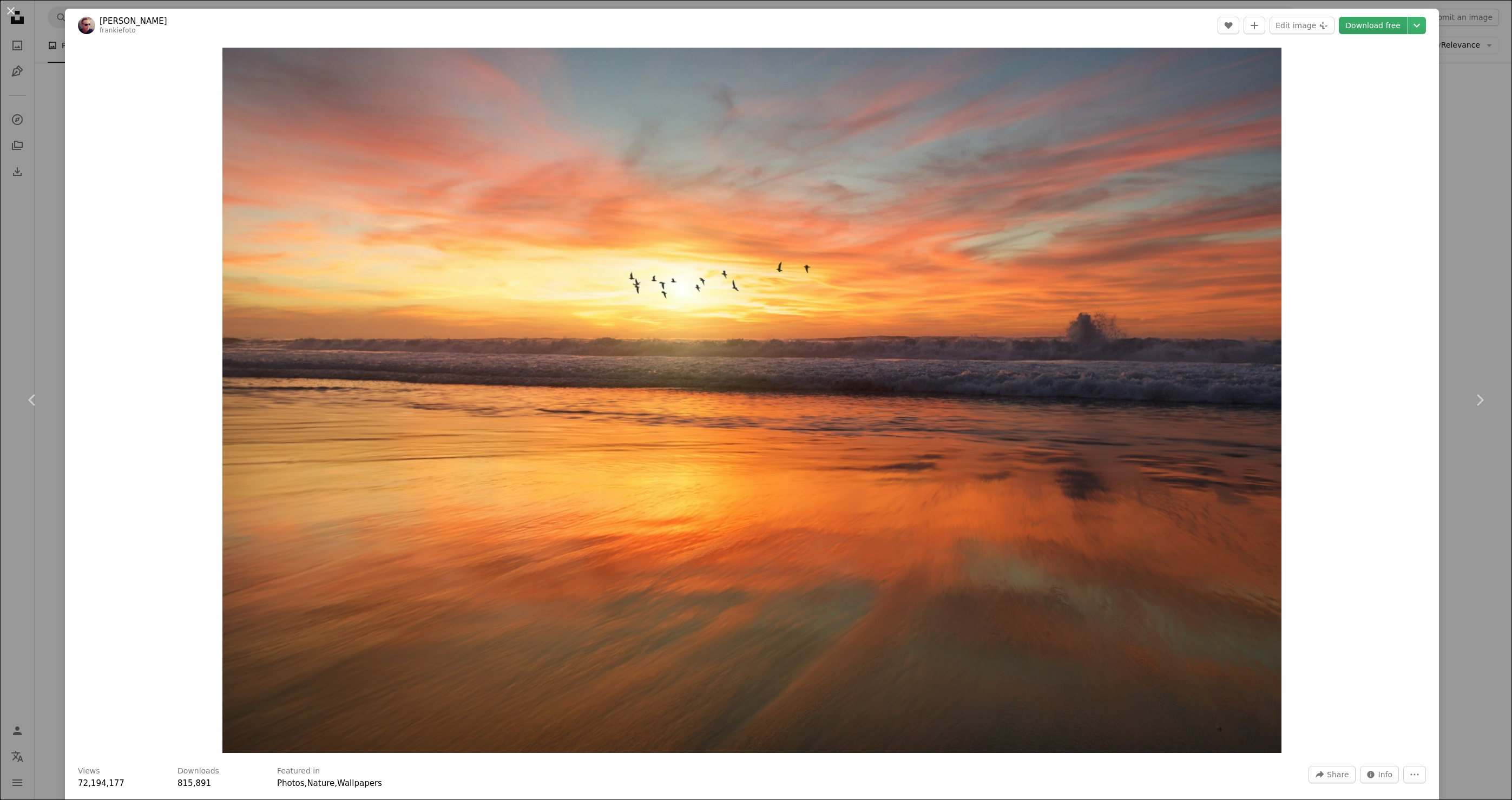
click at [1377, 31] on link "Download free" at bounding box center [1373, 25] width 69 height 17
